Goal: Task Accomplishment & Management: Manage account settings

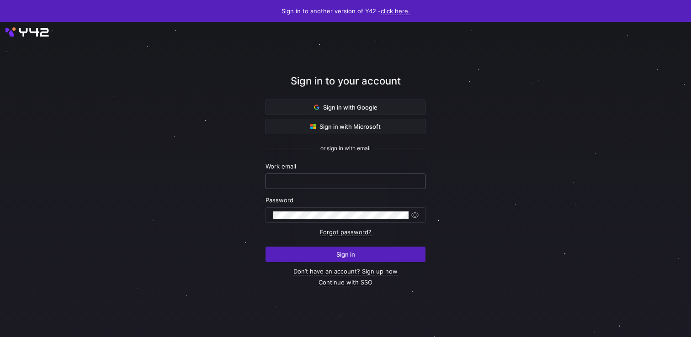
click at [331, 181] on input "text" at bounding box center [345, 181] width 144 height 7
click at [287, 184] on input "text" at bounding box center [345, 181] width 144 height 7
click at [0, 337] on com-1password-button at bounding box center [0, 337] width 0 height 0
type input "ppatida2@cisco.com"
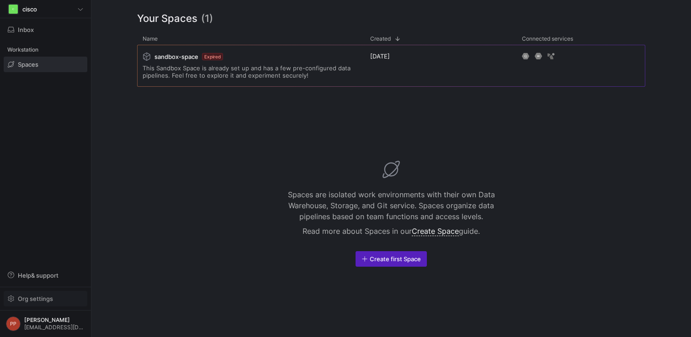
click at [41, 299] on span "Org settings" at bounding box center [35, 298] width 35 height 7
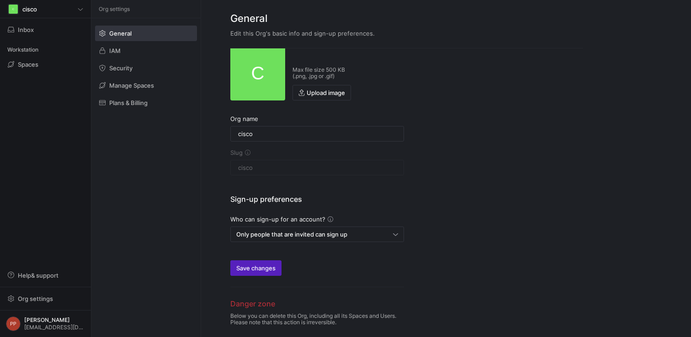
scroll to position [40, 0]
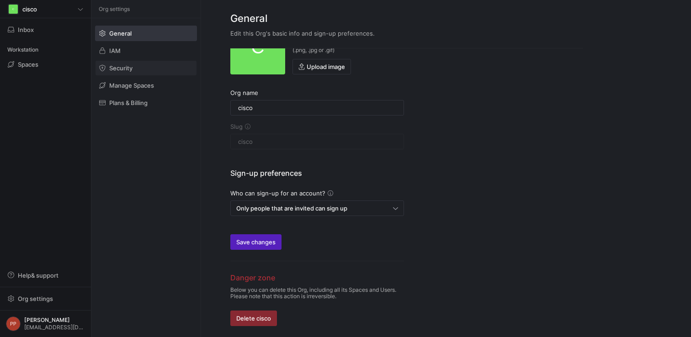
click at [110, 67] on span "Security" at bounding box center [120, 67] width 23 height 7
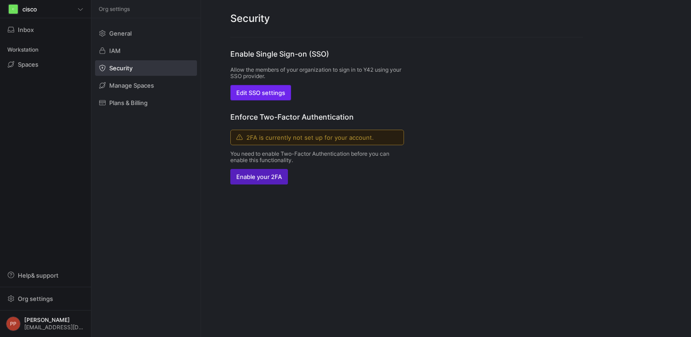
click at [251, 91] on span "Edit SSO settings" at bounding box center [260, 92] width 49 height 7
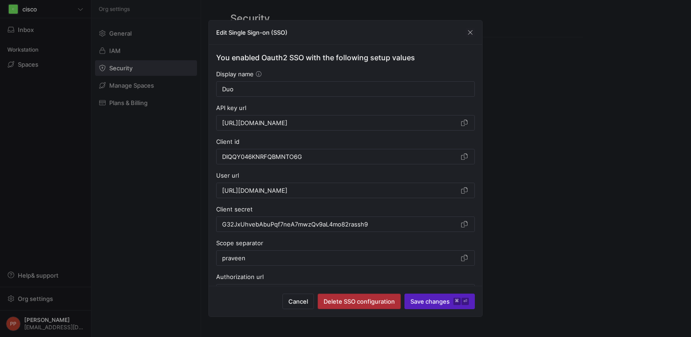
click at [349, 299] on span "Delete SSO configuration" at bounding box center [359, 301] width 71 height 7
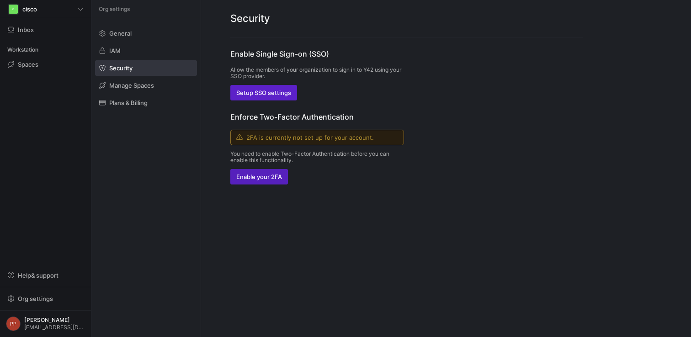
click at [264, 102] on div "Enable Single Sign-on (SSO) Allow the members of your organization to sign in t…" at bounding box center [317, 116] width 174 height 136
click at [264, 94] on span "Setup SSO settings" at bounding box center [263, 92] width 55 height 7
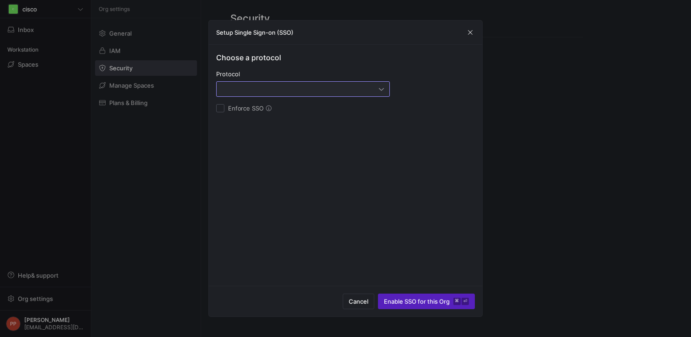
click at [273, 92] on div at bounding box center [300, 89] width 157 height 7
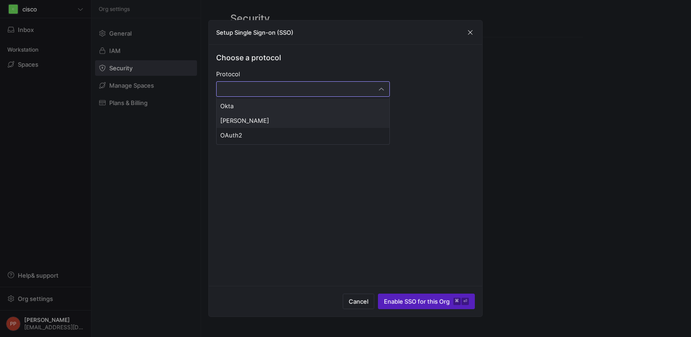
click at [267, 124] on span "SAML" at bounding box center [303, 120] width 166 height 7
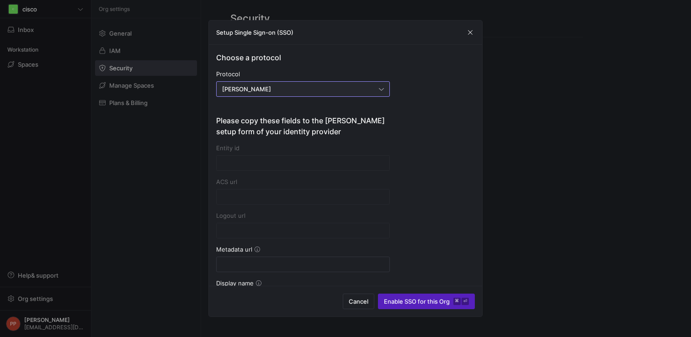
type input "https://account.y42.dev/api/1/id/saml2/1a15dce7-2d3f-47ee-82c0-a770a5af0001/acs"
type input "https://account.y42.dev/api/1/id/saml2/1a15dce7-2d3f-47ee-82c0-a770a5af0001/sls"
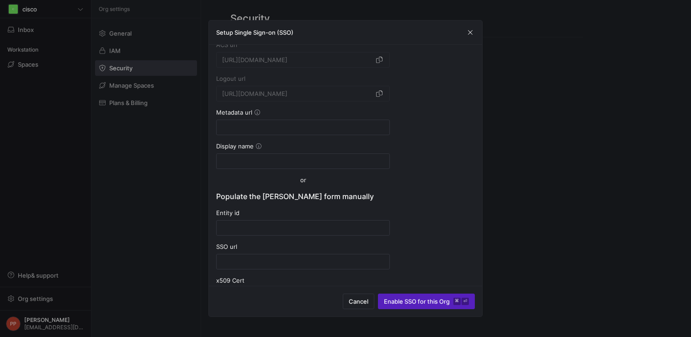
scroll to position [146, 0]
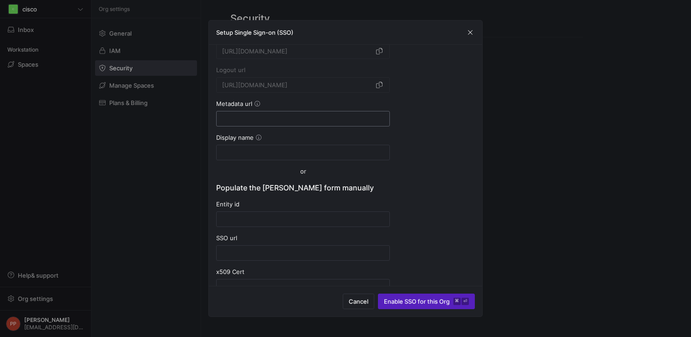
click at [271, 114] on div at bounding box center [303, 119] width 162 height 15
paste input "https://sso-deadbeef.sso.duo.test/saml2/sp/DICS4KDV8LCNHVE1GEIA/metadata"
type input "https://sso-deadbeef.sso.duo.test/saml2/sp/DICS4KDV8LCNHVE1GEIA/metadata"
click at [295, 153] on input at bounding box center [303, 152] width 162 height 7
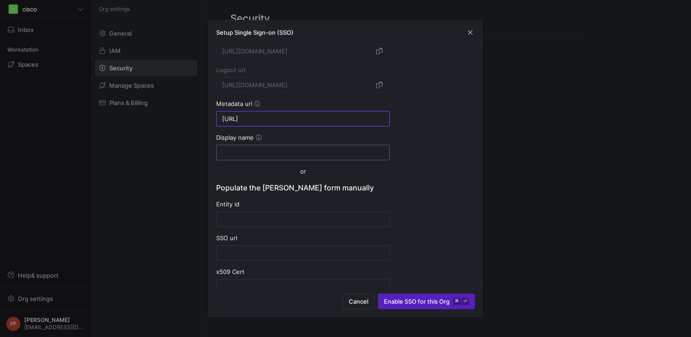
scroll to position [0, 0]
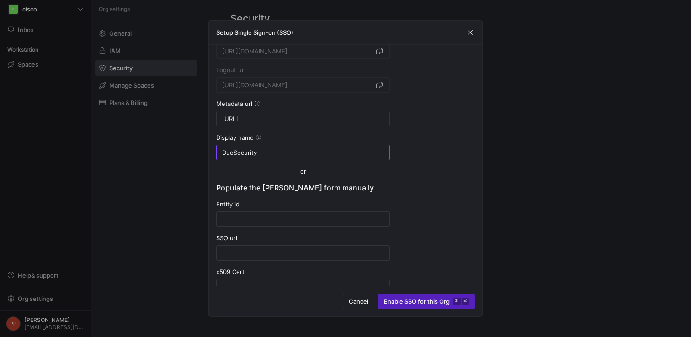
type input "DuoSecurity"
click at [314, 218] on input at bounding box center [303, 219] width 162 height 7
paste input "https://sso-deadbeef.sso.duo.test/saml2/sp/DICS4KDV8LCNHVE1GEIA/metadata"
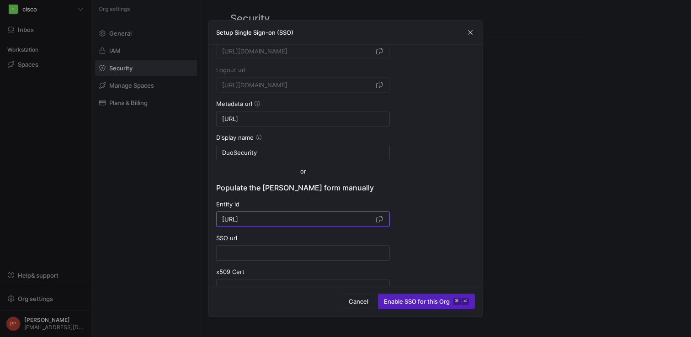
type input "https://sso-deadbeef.sso.duo.test/saml2/sp/DICS4KDV8LCNHVE1GEIA/metadata"
click at [274, 256] on input at bounding box center [303, 253] width 162 height 7
paste input "https://sso-deadbeef.sso.duo.test/saml2/sp/DICS4KDV8LCNHVE1GEIA/sso"
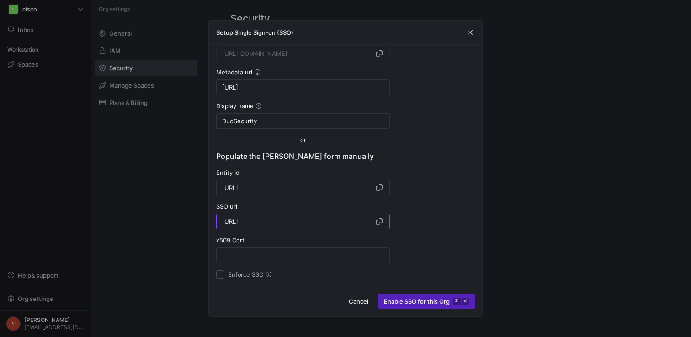
type input "https://sso-deadbeef.sso.duo.test/saml2/sp/DICS4KDV8LCNHVE1GEIA/sso"
click at [274, 258] on input at bounding box center [303, 255] width 162 height 7
paste input "-----BEGIN CERTIFICATE----- MIIDDTCCAfWgAwIBAgIUMl+jXil37jC3QfJugQYpVkiyPMswDQY…"
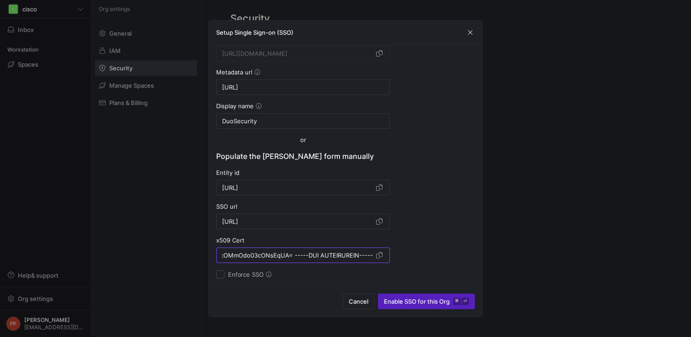
type input "-----BEGIN CERTIFICATE----- MIIDDTCCAfWgAwIBAgIUMl+jXil37jC3QfJugQYpVkiyPMswDQY…"
click at [436, 227] on div "Choose a protocol Protocol SAML Please copy these fields to the SAML setup form…" at bounding box center [345, 77] width 259 height 404
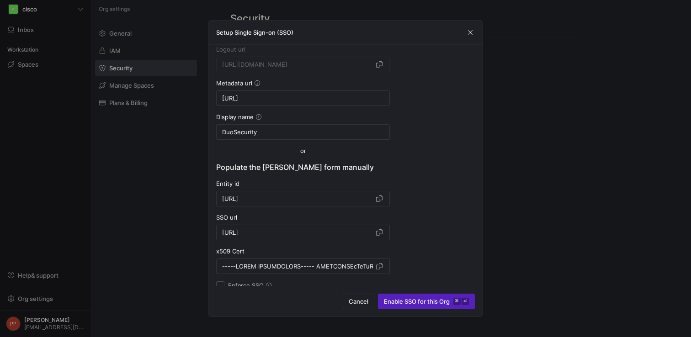
scroll to position [177, 0]
